Goal: Information Seeking & Learning: Learn about a topic

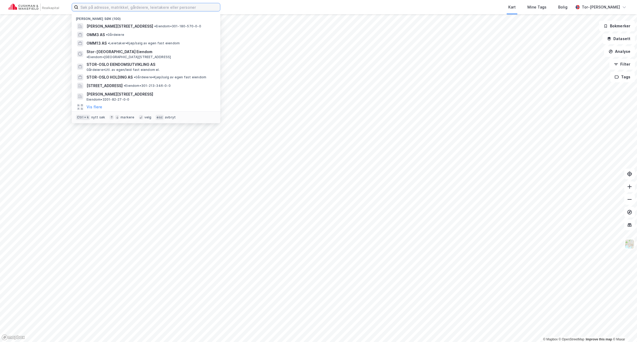
click at [92, 7] on input at bounding box center [149, 7] width 142 height 8
paste input "[STREET_ADDRESS]"
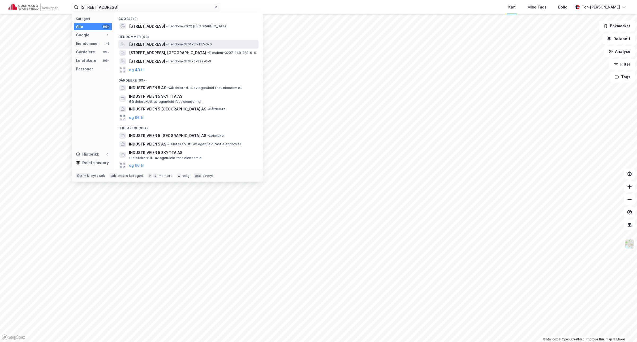
click at [165, 44] on span "[STREET_ADDRESS]" at bounding box center [147, 44] width 36 height 6
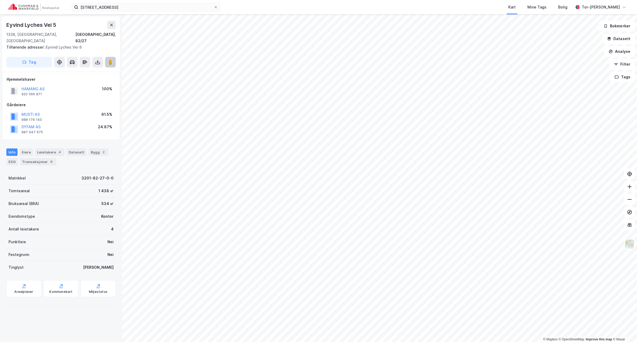
click at [110, 59] on image at bounding box center [110, 61] width 3 height 5
click at [447, 342] on html "industriveien 5 Kart Mine Tags Bolig Tor-Øyvind Skjelvik © Mapbox © OpenStreetM…" at bounding box center [318, 171] width 637 height 342
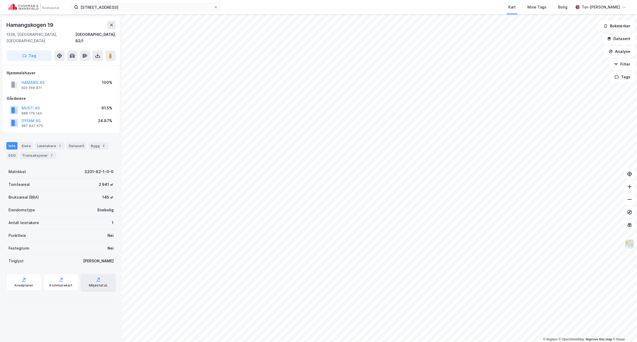
click at [96, 276] on div "Miljøstatus" at bounding box center [98, 282] width 35 height 17
click at [94, 142] on div "Bygg 3" at bounding box center [99, 145] width 20 height 7
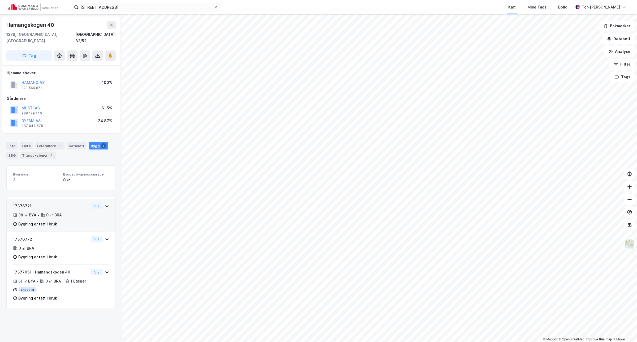
click at [77, 212] on div "38 ㎡ BYA • 0 ㎡ BRA" at bounding box center [51, 215] width 76 height 6
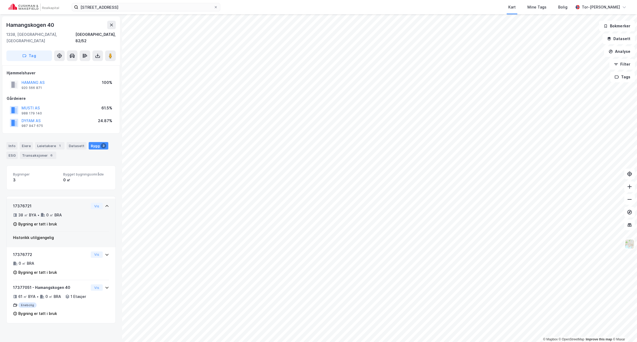
click at [77, 212] on div "38 ㎡ BYA • 0 ㎡ BRA" at bounding box center [51, 215] width 76 height 6
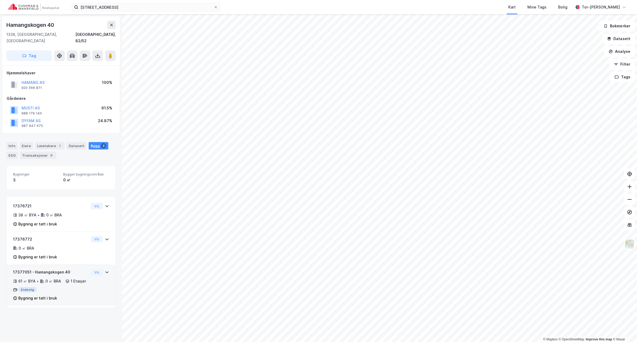
click at [77, 281] on div "61 ㎡ BYA • 0 ㎡ BRA • 1 Etasjer" at bounding box center [51, 281] width 76 height 6
click at [105, 270] on icon at bounding box center [107, 272] width 4 height 4
click at [105, 237] on icon at bounding box center [107, 239] width 4 height 4
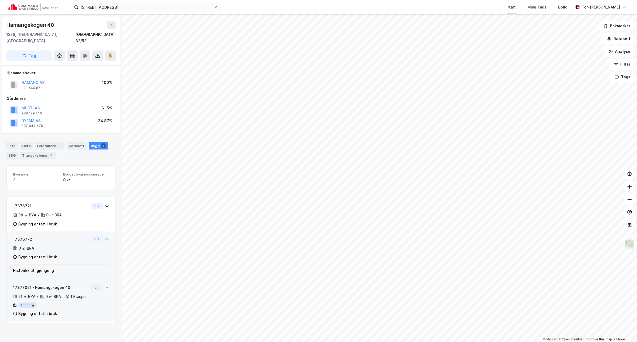
click at [105, 237] on icon at bounding box center [107, 239] width 4 height 4
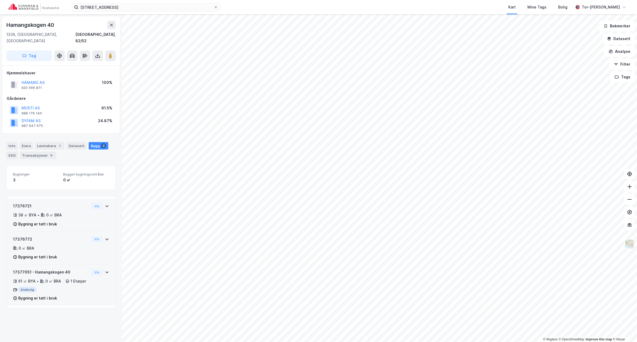
click at [105, 204] on icon at bounding box center [107, 206] width 4 height 4
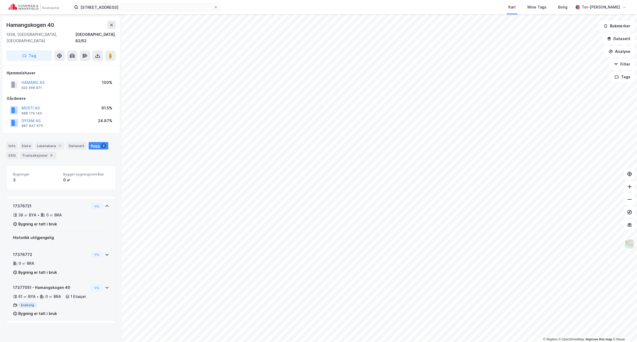
click at [105, 204] on icon at bounding box center [107, 206] width 4 height 4
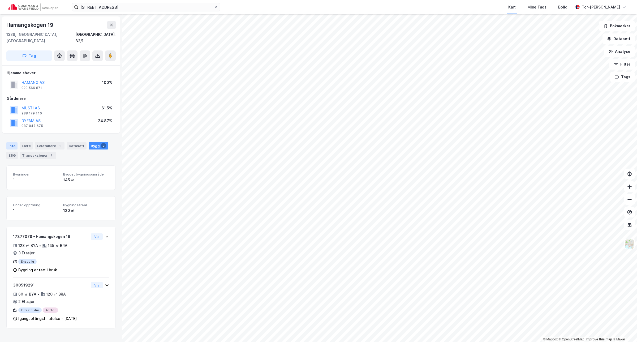
click at [15, 142] on div "Info" at bounding box center [11, 145] width 11 height 7
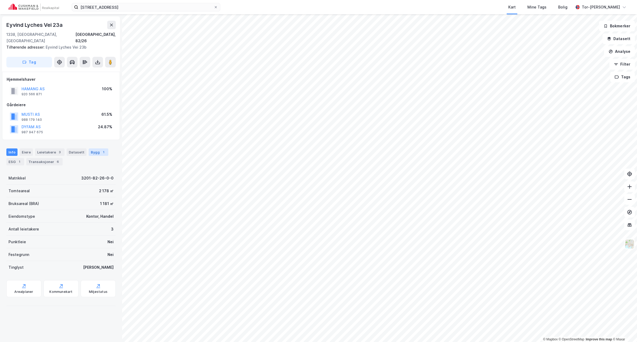
click at [93, 148] on div "Bygg 1" at bounding box center [99, 151] width 20 height 7
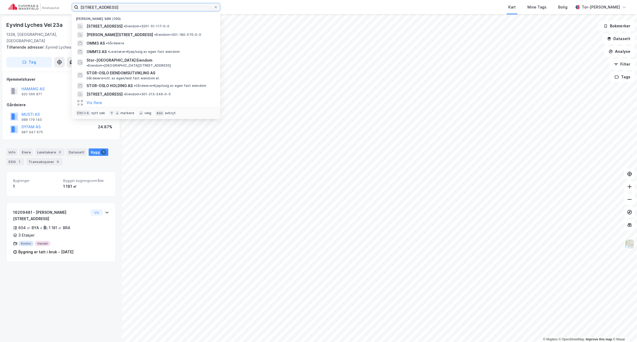
drag, startPoint x: 118, startPoint y: 4, endPoint x: 17, endPoint y: 2, distance: 101.4
click at [17, 2] on div "industriveien 5 Nylige søk (100) Industriveien 5, 1337, SANDVIKA, BÆRUM • Eiend…" at bounding box center [318, 7] width 637 height 14
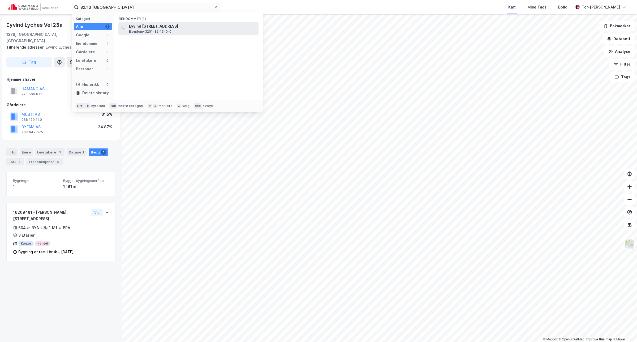
click at [216, 32] on div "Eyvind Lyches vei 21A, 1338, SANDVIKA, BÆRUM Eiendom • 3201-82-13-0-0" at bounding box center [193, 28] width 128 height 11
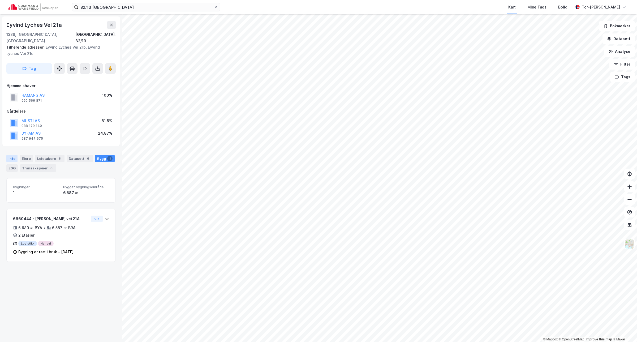
click at [11, 155] on div "Info" at bounding box center [11, 158] width 11 height 7
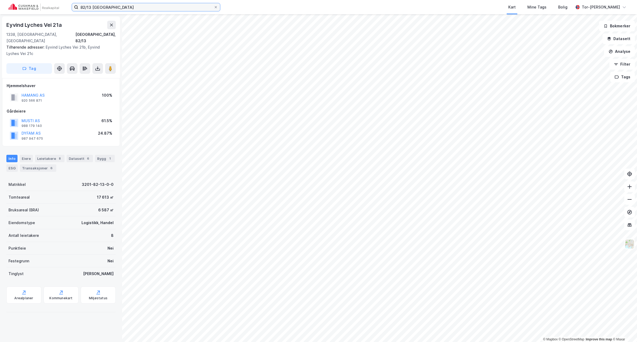
click at [92, 6] on input "82/13 bærum" at bounding box center [145, 7] width 135 height 8
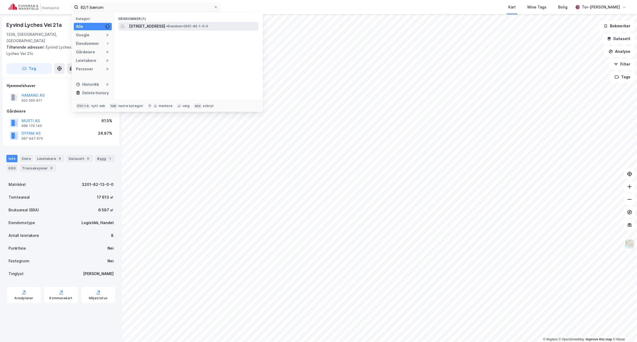
click at [157, 24] on span "Hamangskogen 19, 1338, SANDVIKA, BÆRUM" at bounding box center [147, 26] width 36 height 6
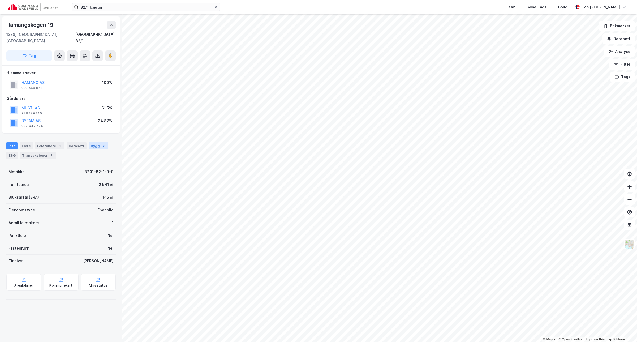
click at [101, 143] on div "2" at bounding box center [103, 145] width 5 height 5
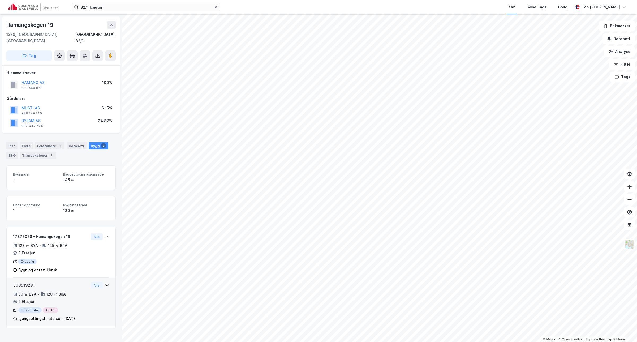
click at [69, 293] on div "60 ㎡ BYA • 120 ㎡ BRA • 2 Etasjer" at bounding box center [51, 298] width 76 height 14
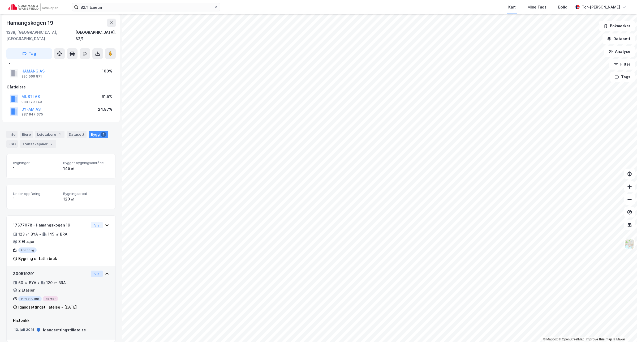
click at [91, 270] on button "Vis" at bounding box center [97, 273] width 12 height 6
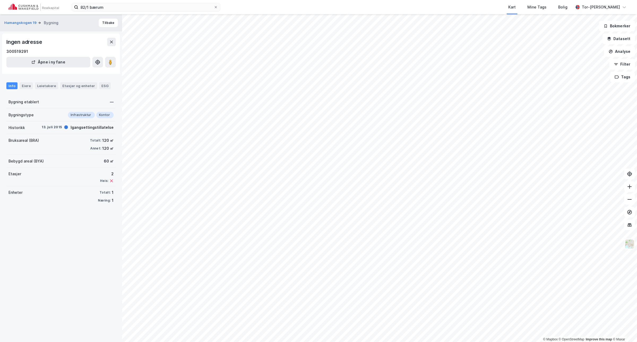
click at [13, 85] on div "Info" at bounding box center [11, 85] width 11 height 7
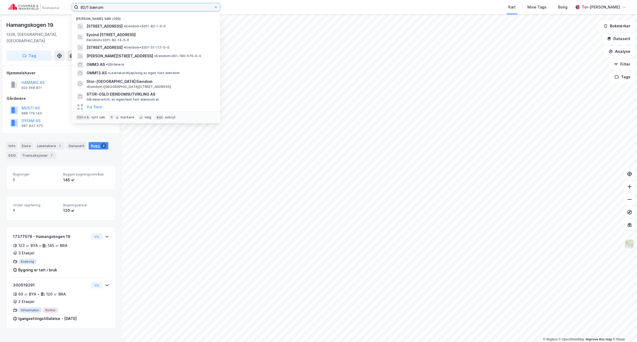
click at [89, 6] on input "82/1 bærum" at bounding box center [145, 7] width 135 height 8
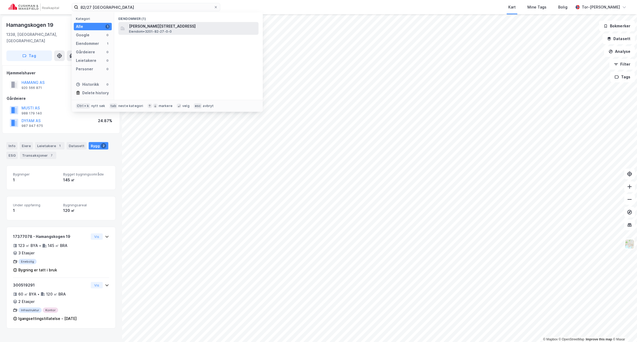
click at [150, 27] on span "Eyvind Lyches vei 5, 1338, SANDVIKA, BÆRUM" at bounding box center [192, 26] width 127 height 6
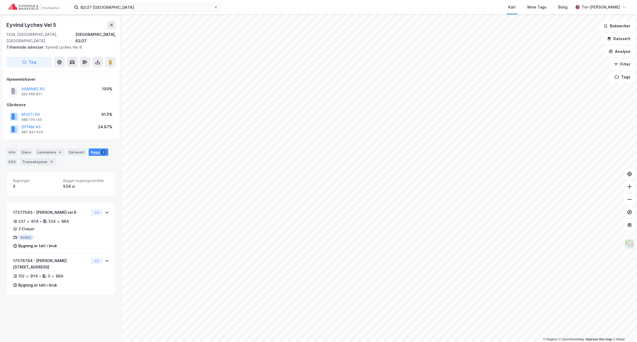
click at [629, 243] on img at bounding box center [630, 244] width 10 height 10
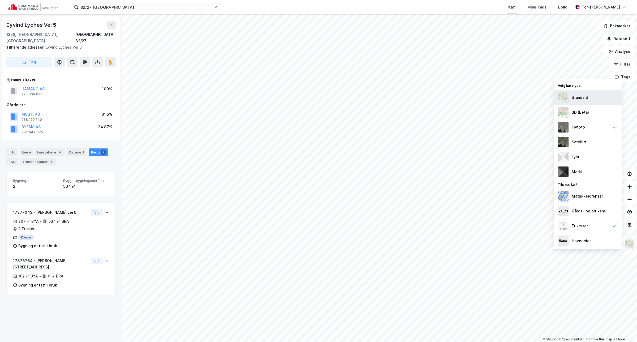
click at [580, 98] on div "Standard" at bounding box center [580, 97] width 16 height 6
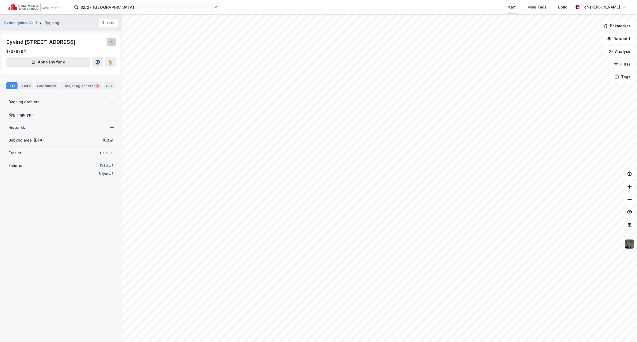
click at [111, 42] on icon at bounding box center [111, 42] width 4 height 4
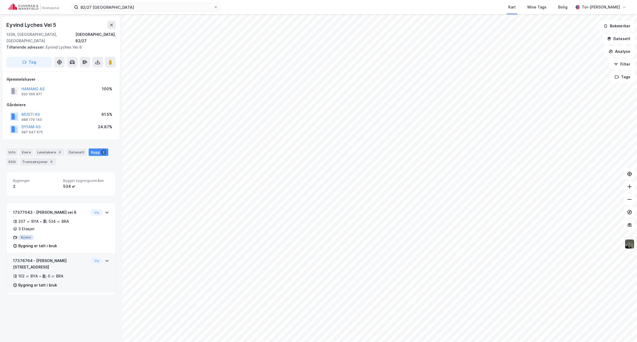
click at [105, 259] on icon at bounding box center [107, 261] width 4 height 4
click at [631, 246] on img at bounding box center [630, 244] width 10 height 10
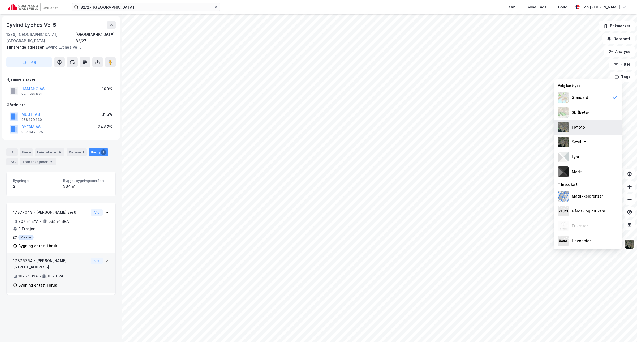
click at [563, 132] on img at bounding box center [563, 127] width 11 height 11
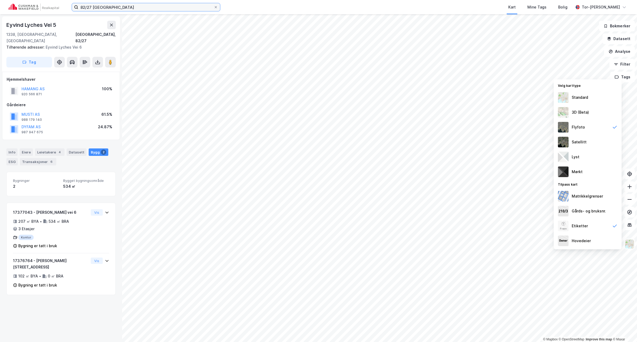
drag, startPoint x: 89, startPoint y: 6, endPoint x: 97, endPoint y: 5, distance: 7.7
click at [89, 6] on input "82/27 bærum" at bounding box center [145, 7] width 135 height 8
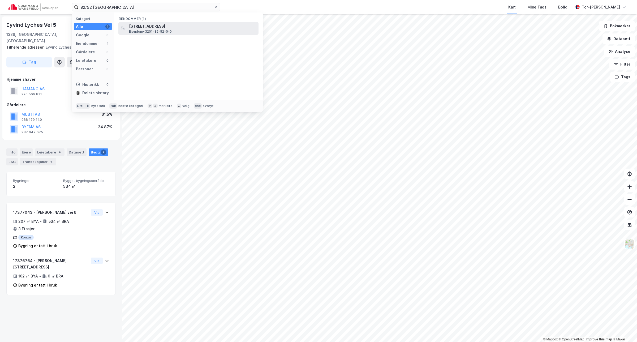
click at [166, 29] on span "Eiendom • 3201-82-52-0-0" at bounding box center [150, 31] width 43 height 4
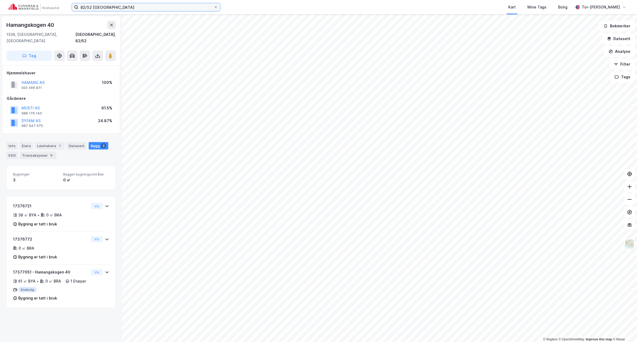
click at [94, 5] on input "82/52 bærum" at bounding box center [145, 7] width 135 height 8
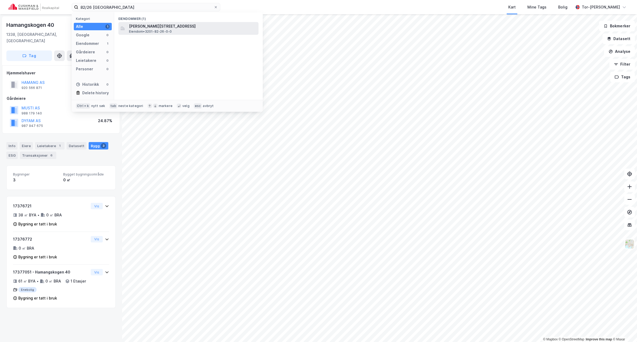
click at [148, 27] on span "Eyvind Lyches vei 23A, 1338, SANDVIKA, BÆRUM" at bounding box center [192, 26] width 127 height 6
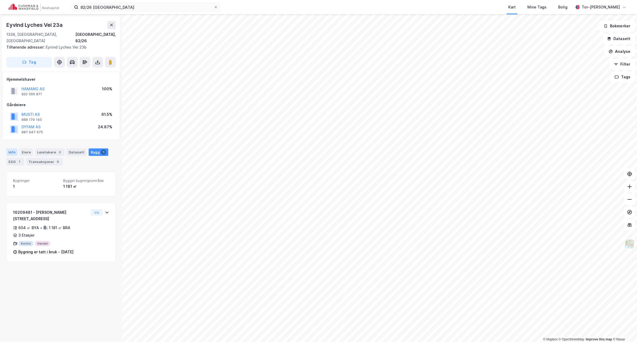
click at [12, 148] on div "Info" at bounding box center [11, 151] width 11 height 7
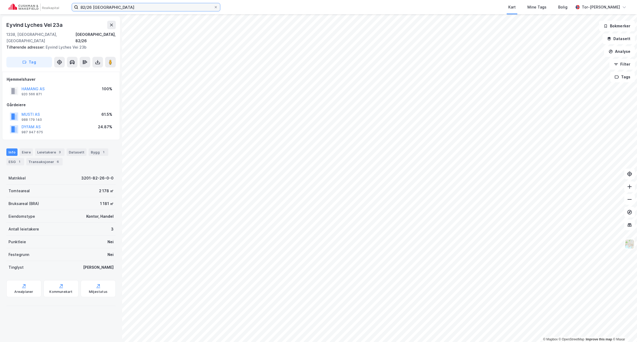
click at [92, 8] on input "82/26 bærum" at bounding box center [145, 7] width 135 height 8
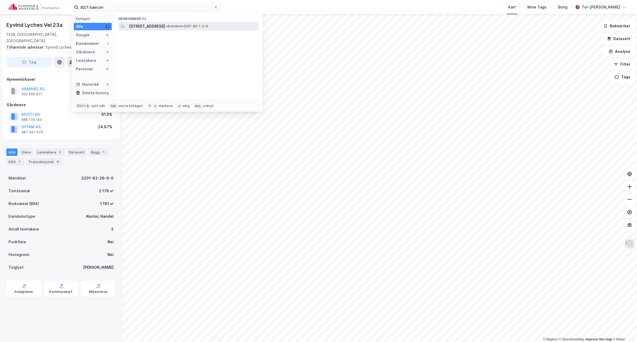
click at [144, 24] on span "Hamangskogen 19, 1338, SANDVIKA, BÆRUM" at bounding box center [147, 26] width 36 height 6
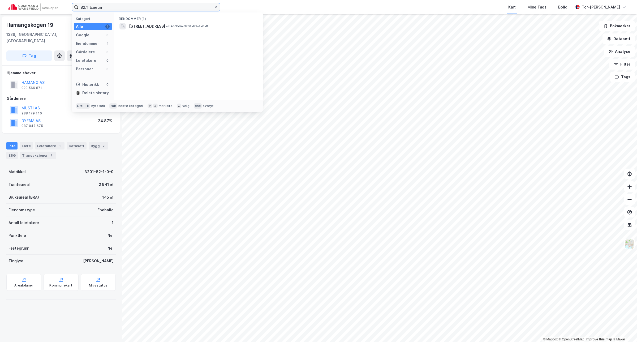
click at [89, 6] on input "82/1 bærum" at bounding box center [145, 7] width 135 height 8
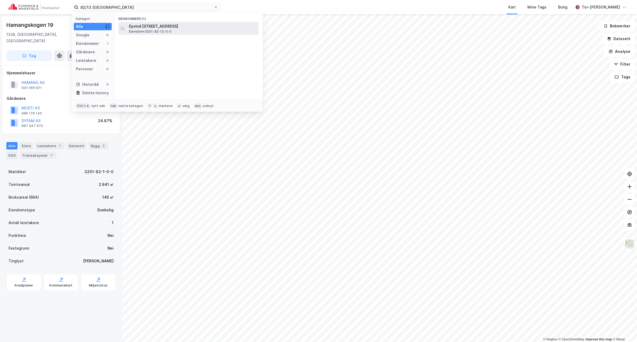
click at [152, 23] on span "Eyvind Lyches vei 21A, 1338, SANDVIKA, BÆRUM" at bounding box center [192, 26] width 127 height 6
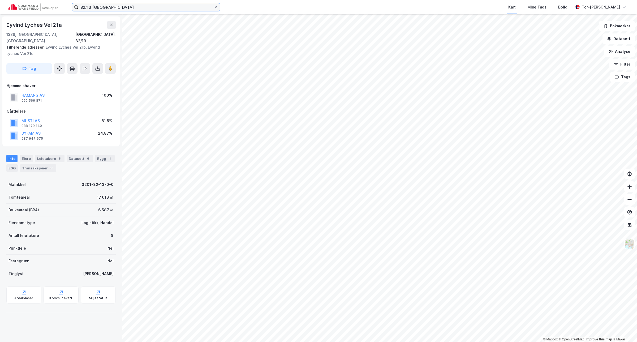
click at [90, 7] on input "82/13 bærum" at bounding box center [145, 7] width 135 height 8
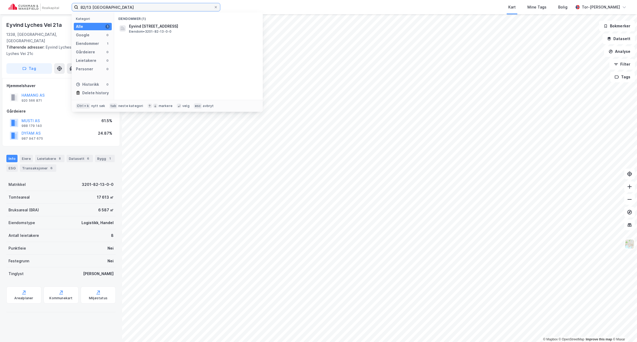
click at [92, 6] on input "82/13 bærum" at bounding box center [145, 7] width 135 height 8
click at [205, 30] on div "Eyvind Lyches vei 5, 1338, SANDVIKA, BÆRUM Eiendom • 3201-82-27-0-0" at bounding box center [193, 28] width 128 height 11
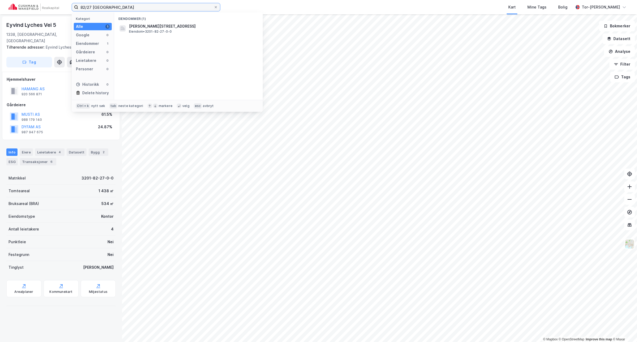
click at [92, 5] on input "82/27 bærum" at bounding box center [145, 7] width 135 height 8
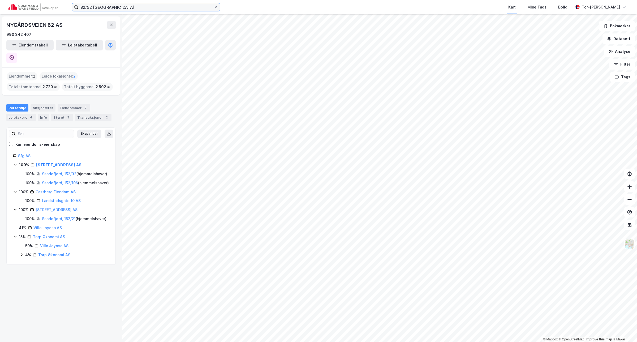
click at [113, 8] on input "82/52 bærum" at bounding box center [145, 7] width 135 height 8
click at [143, 12] on div "82/52 bærum kommune Kart Mine Tags Bolig Tor-Øyvind Skjelvik" at bounding box center [318, 7] width 637 height 14
click at [142, 10] on input "82/52 bærum kommune" at bounding box center [145, 7] width 135 height 8
drag, startPoint x: 133, startPoint y: 5, endPoint x: 16, endPoint y: 0, distance: 117.1
click at [16, 0] on div "82/52 bærum kommune Kategori Alle 0 Google 0 Eiendommer 0 Gårdeiere 0 Leietaker…" at bounding box center [318, 7] width 637 height 14
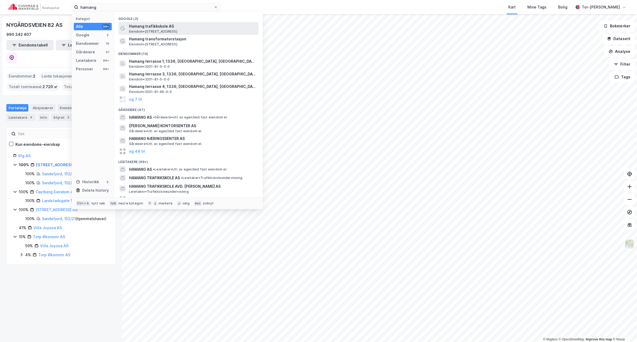
click at [158, 28] on span "Hamang trafikkskole AS" at bounding box center [192, 26] width 127 height 6
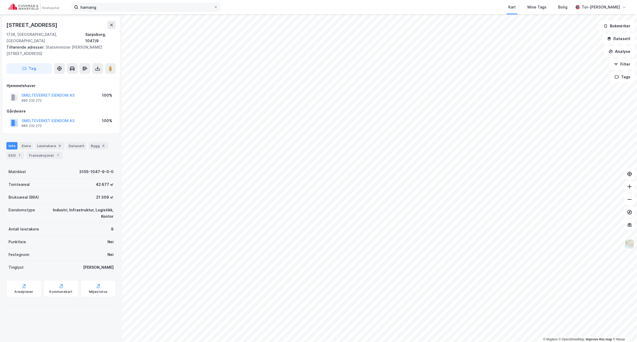
drag, startPoint x: 101, startPoint y: 3, endPoint x: 106, endPoint y: 11, distance: 9.5
click at [102, 3] on label "hamang" at bounding box center [146, 7] width 149 height 8
click at [102, 3] on input "hamang" at bounding box center [145, 7] width 135 height 8
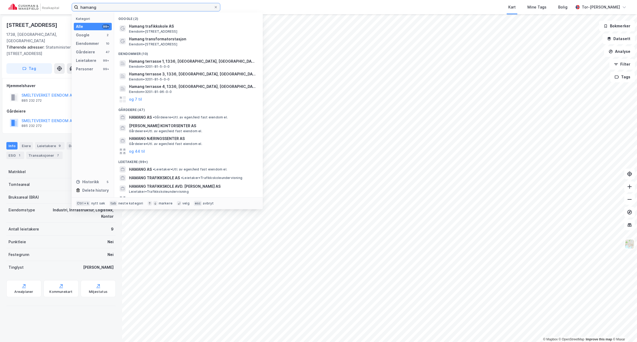
click at [108, 8] on input "hamang" at bounding box center [145, 7] width 135 height 8
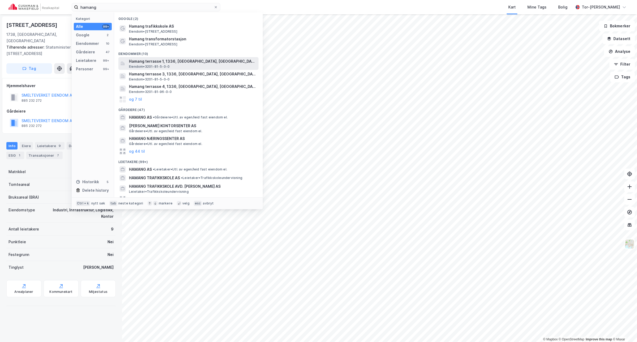
click at [181, 59] on span "Hamang terrasse 1, 1336, SANDVIKA, BÆRUM" at bounding box center [192, 61] width 127 height 6
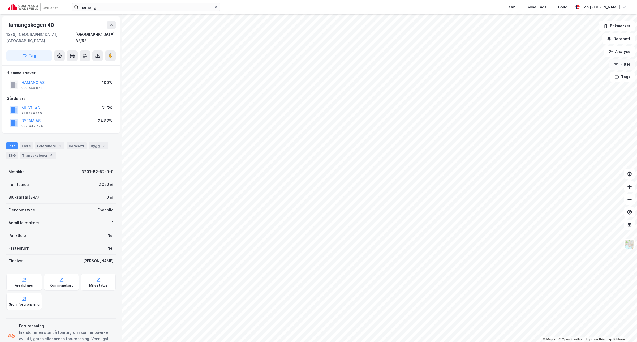
scroll to position [11, 0]
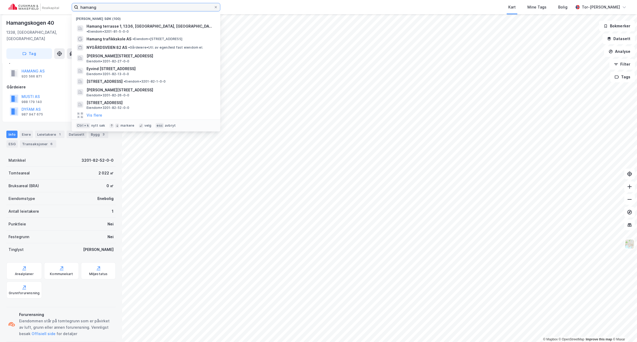
drag, startPoint x: 101, startPoint y: 6, endPoint x: -71, endPoint y: 49, distance: 177.3
click at [0, 49] on html "hamang Nylige søk (100) Hamang terrasse 1, 1336, SANDVIKA, BÆRUM • Eiendom • 32…" at bounding box center [318, 171] width 637 height 342
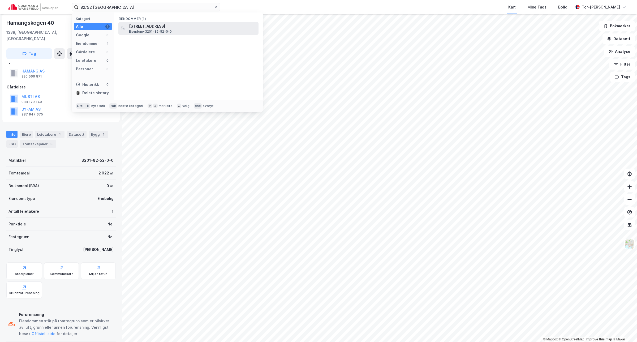
click at [173, 29] on div "Hamangskogen 40, 1338, SANDVIKA, BÆRUM Eiendom • 3201-82-52-0-0" at bounding box center [193, 28] width 128 height 11
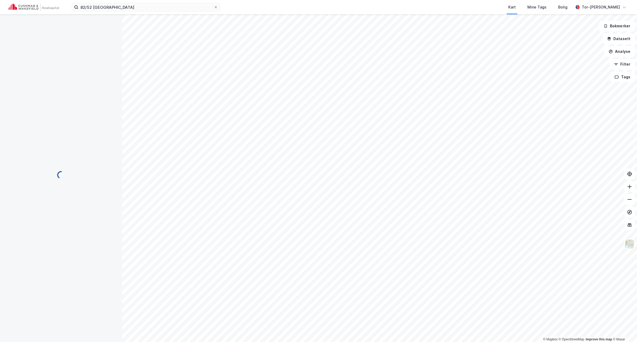
scroll to position [11, 0]
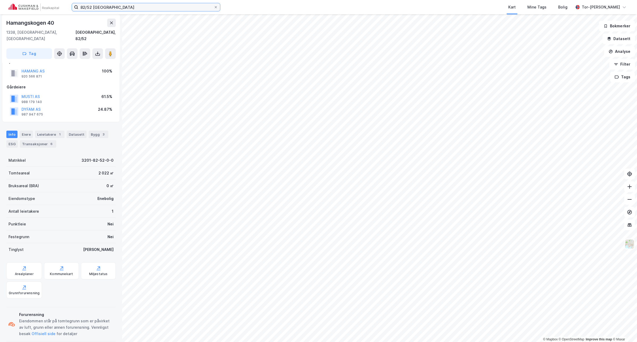
drag, startPoint x: 94, startPoint y: 8, endPoint x: 100, endPoint y: 8, distance: 5.3
click at [94, 8] on input "82/52 Bærum" at bounding box center [145, 7] width 135 height 8
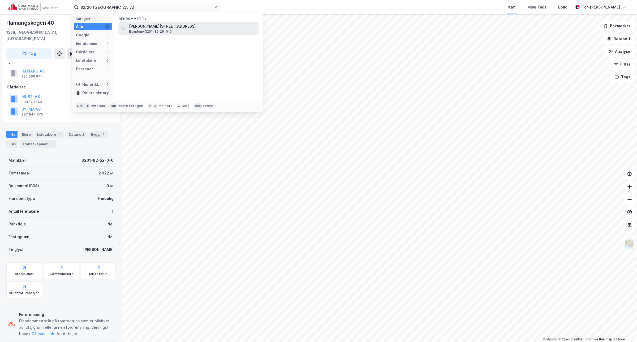
click at [166, 29] on span "Eiendom • 3201-82-26-0-0" at bounding box center [150, 31] width 43 height 4
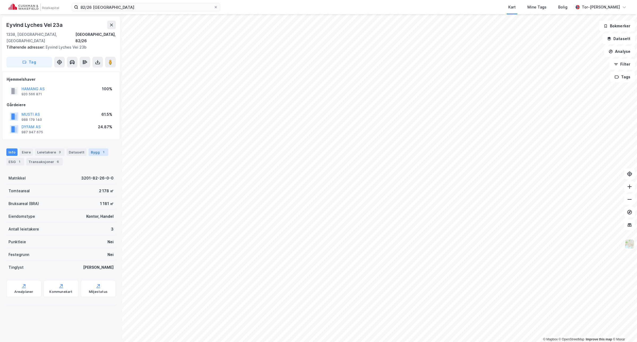
click at [96, 148] on div "Bygg 1" at bounding box center [99, 151] width 20 height 7
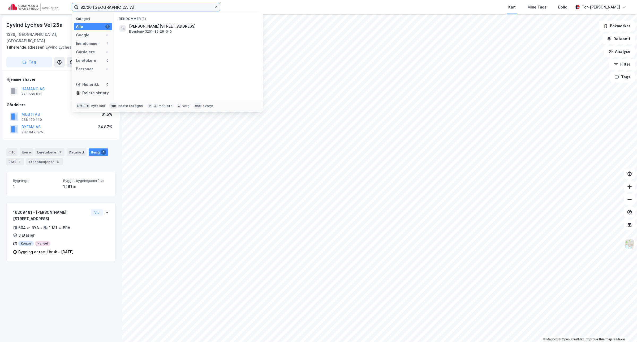
click at [81, 8] on input "82/26 Bærum" at bounding box center [145, 7] width 135 height 8
click at [164, 30] on span "Eiendom • 3201-52-92-0-0" at bounding box center [150, 31] width 43 height 4
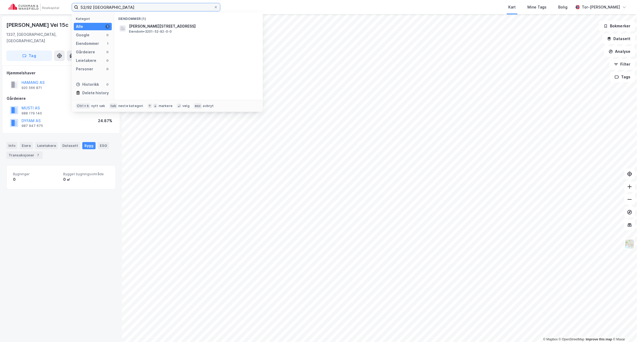
drag, startPoint x: 118, startPoint y: 7, endPoint x: 6, endPoint y: -5, distance: 112.3
click at [6, 0] on html "52/92 Bærum Kategori Alle 1 Google 0 Eiendommer 1 Gårdeiere 0 Leietakere 0 Pers…" at bounding box center [318, 171] width 637 height 342
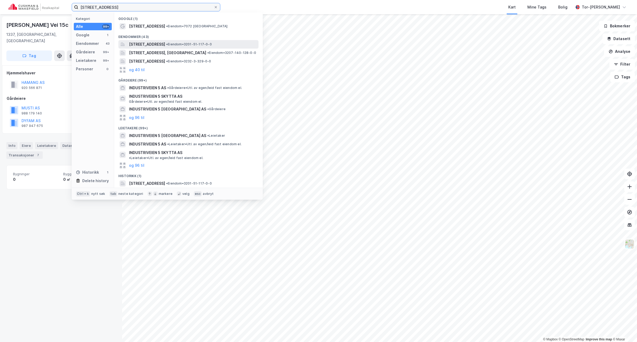
type input "industriveien 5"
click at [165, 47] on span "Industriveien 5, 1337, SANDVIKA, BÆRUM" at bounding box center [147, 44] width 36 height 6
